Goal: Information Seeking & Learning: Learn about a topic

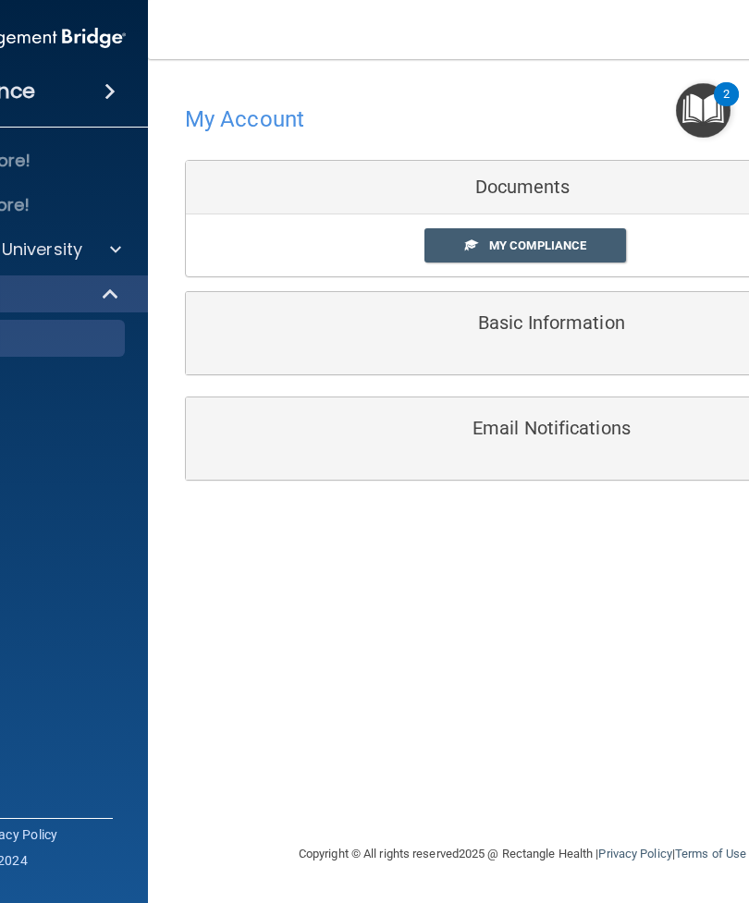
click at [574, 239] on span "My Compliance" at bounding box center [537, 246] width 97 height 14
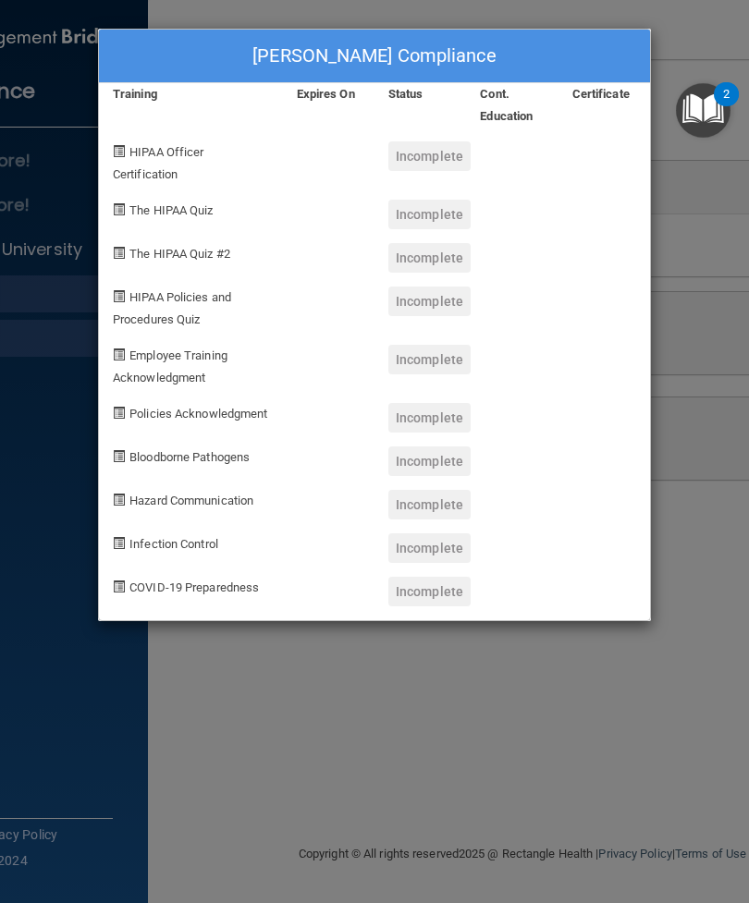
click at [455, 147] on div "Incomplete" at bounding box center [429, 156] width 82 height 30
click at [181, 158] on div "HIPAA Officer Certification" at bounding box center [191, 157] width 184 height 58
click at [181, 214] on div "The HIPAA Quiz" at bounding box center [191, 207] width 184 height 43
click at [674, 211] on div "[PERSON_NAME] Compliance Training Expires On Status Cont. Education Certificate…" at bounding box center [374, 451] width 749 height 903
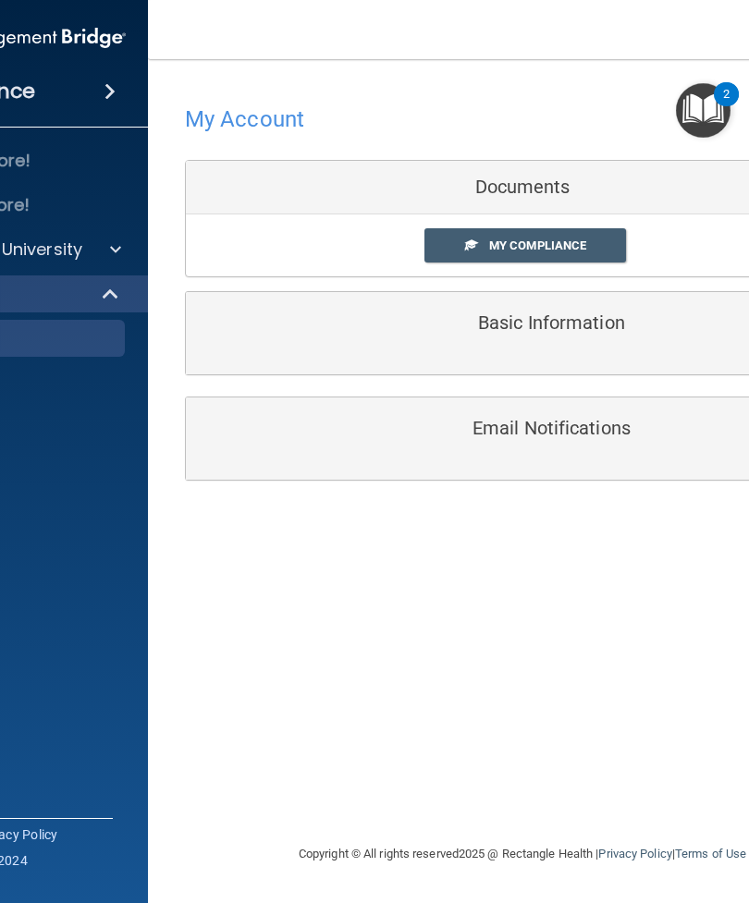
click at [134, 97] on div "Compliance" at bounding box center [0, 91] width 296 height 41
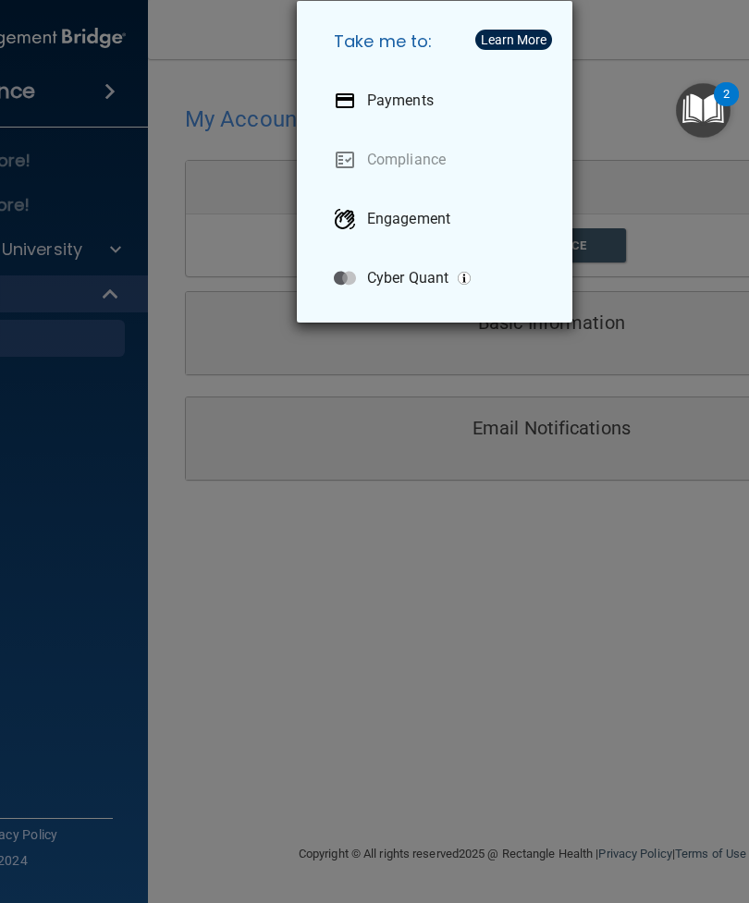
click at [482, 226] on div "Engagement" at bounding box center [438, 219] width 239 height 52
click at [644, 166] on div "Take me to: Payments Compliance Engagement Cyber Quant" at bounding box center [374, 451] width 749 height 903
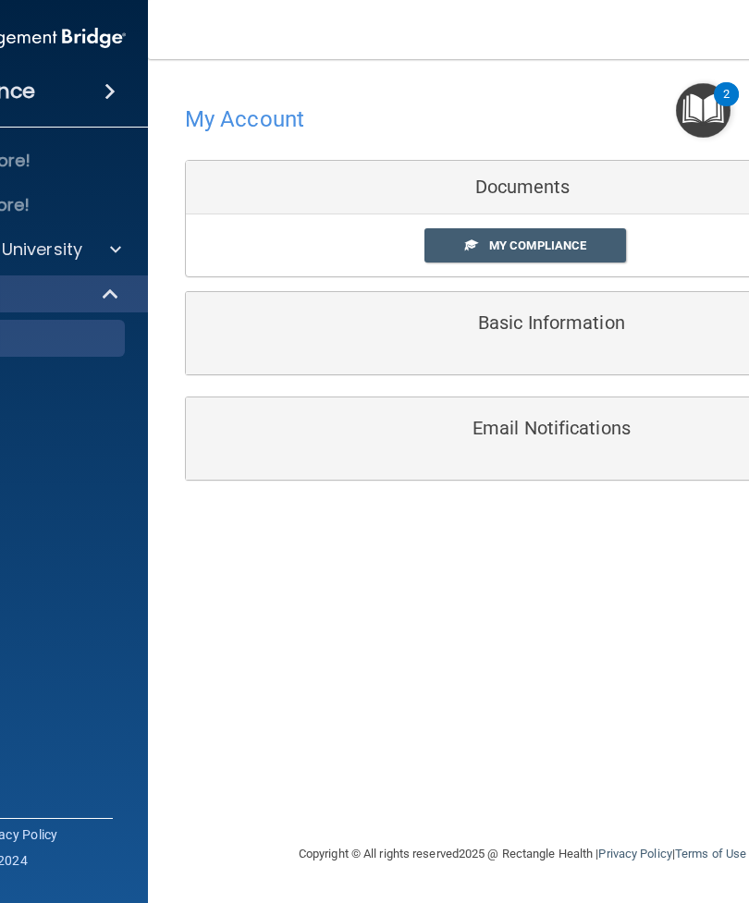
click at [115, 245] on span at bounding box center [115, 250] width 11 height 22
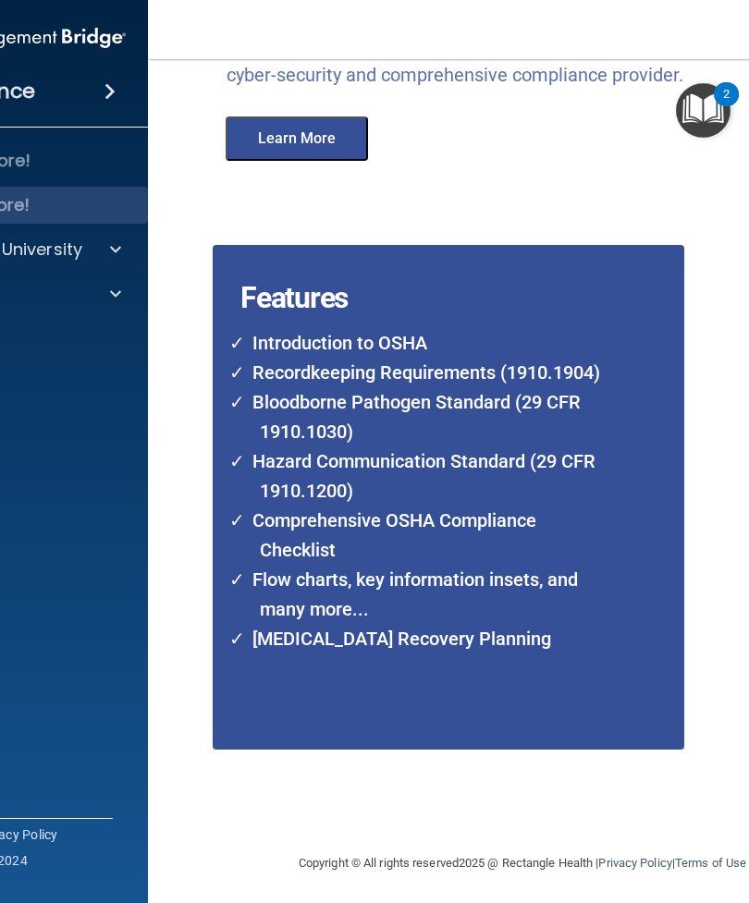
scroll to position [372, 0]
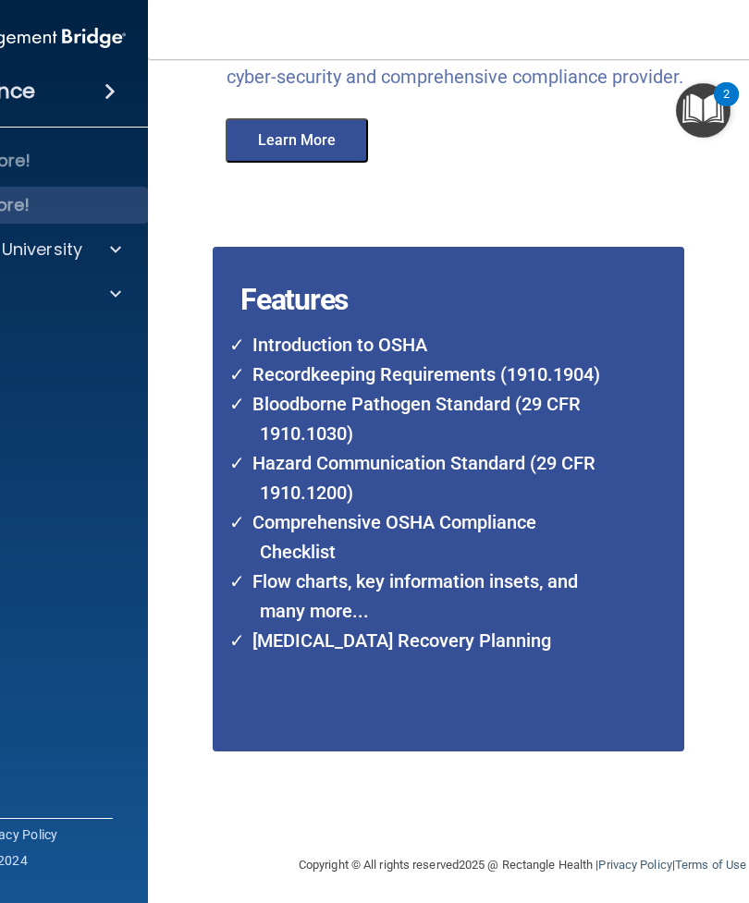
click at [704, 120] on img "Open Resource Center, 2 new notifications" at bounding box center [703, 110] width 55 height 55
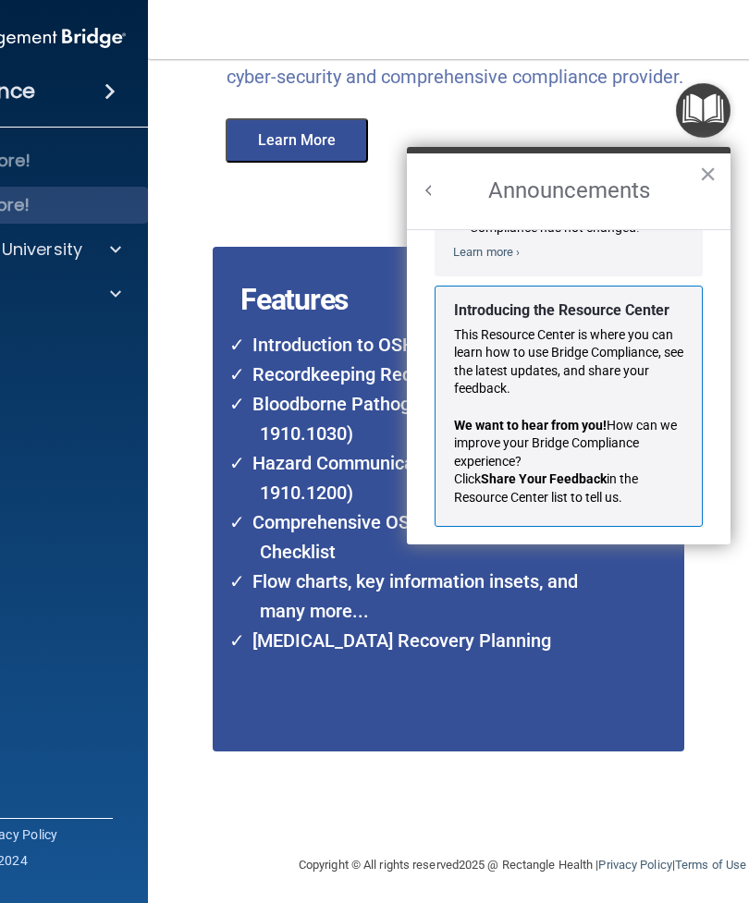
scroll to position [274, 0]
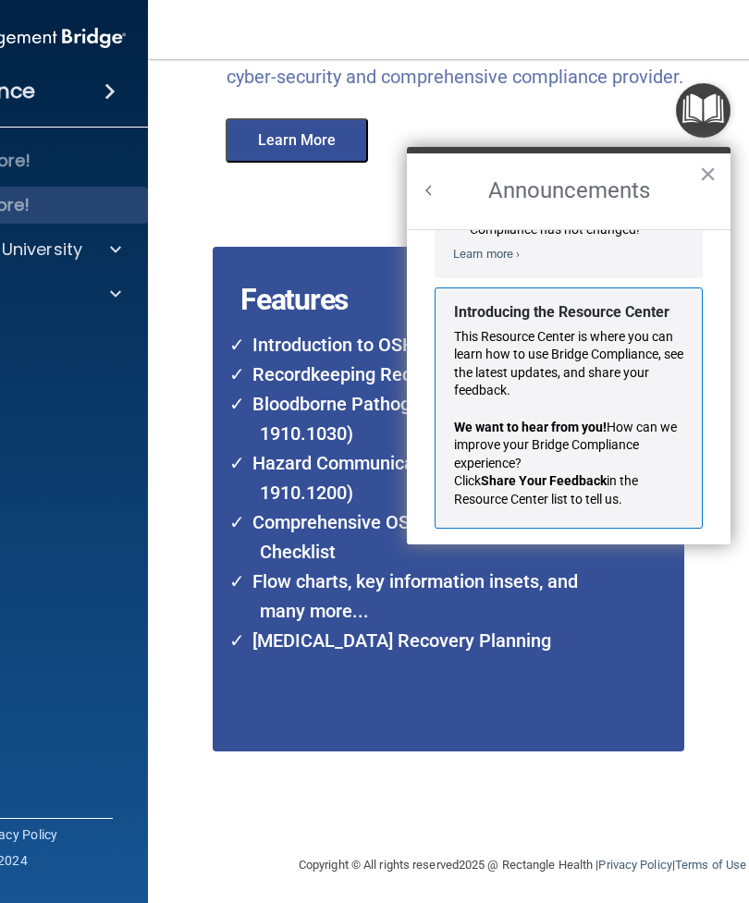
click at [715, 159] on button "×" at bounding box center [708, 174] width 18 height 30
click at [706, 182] on button "×" at bounding box center [708, 174] width 18 height 30
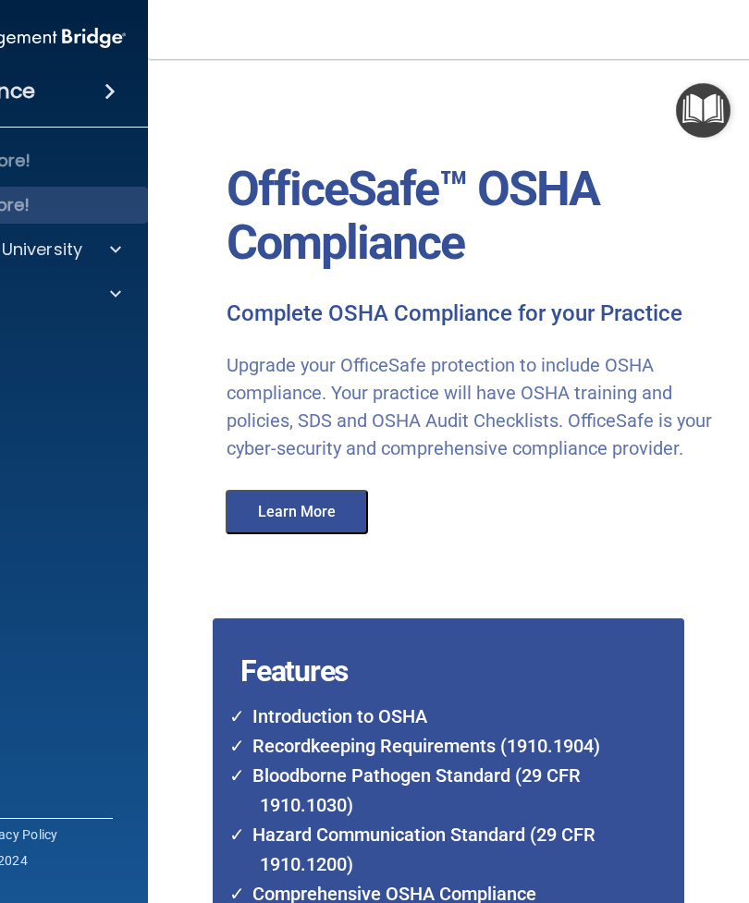
scroll to position [0, 0]
click at [104, 87] on span at bounding box center [109, 91] width 11 height 22
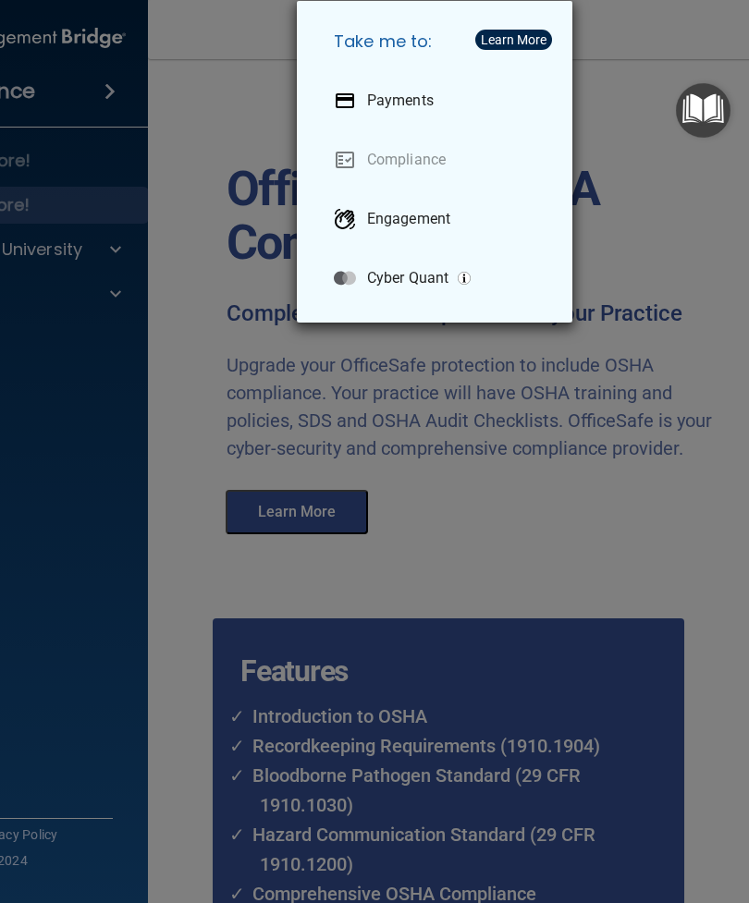
click at [509, 36] on div "Learn More" at bounding box center [514, 39] width 66 height 13
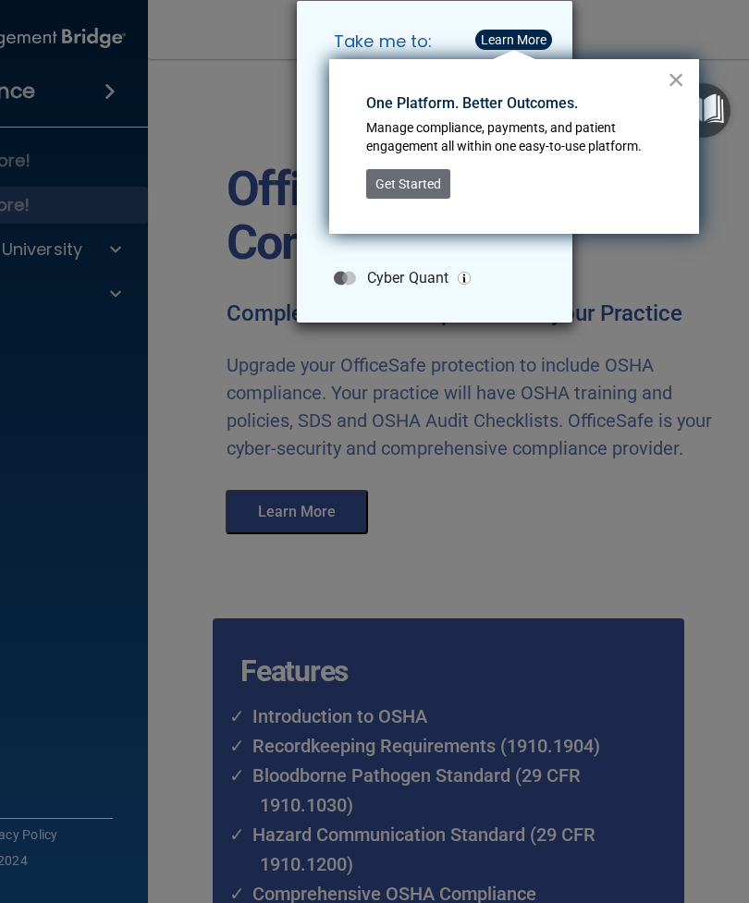
click at [425, 188] on button "Get Started" at bounding box center [408, 184] width 84 height 30
